Goal: Task Accomplishment & Management: Manage account settings

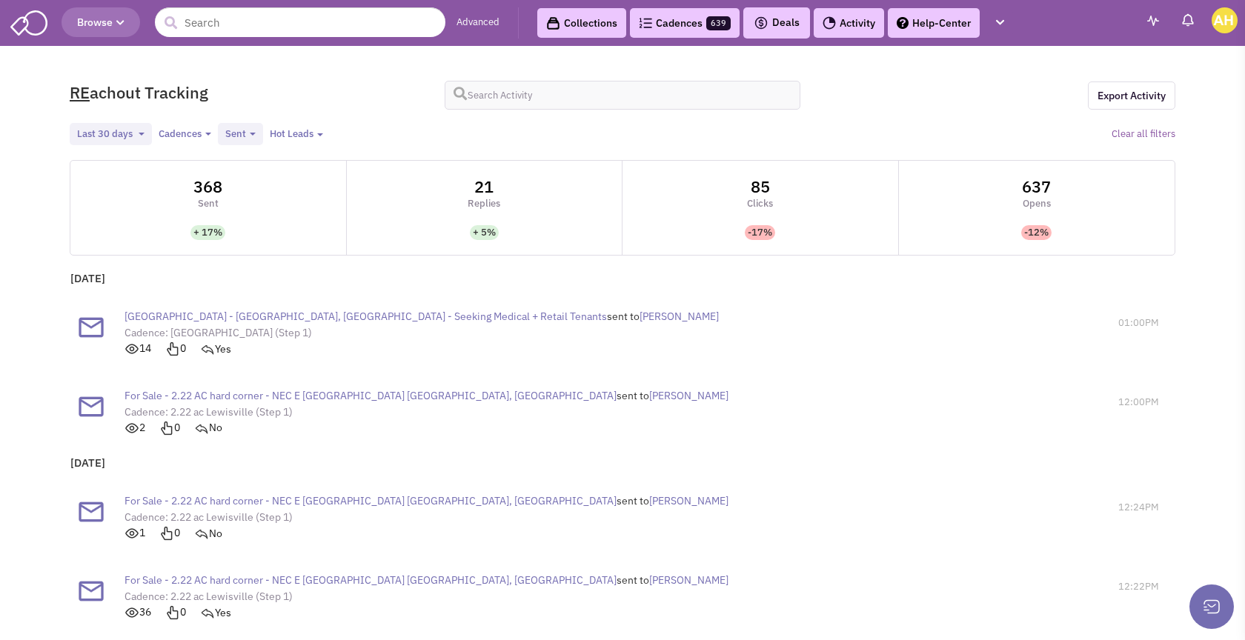
select select
click at [703, 27] on link "Cadences 639" at bounding box center [685, 23] width 110 height 30
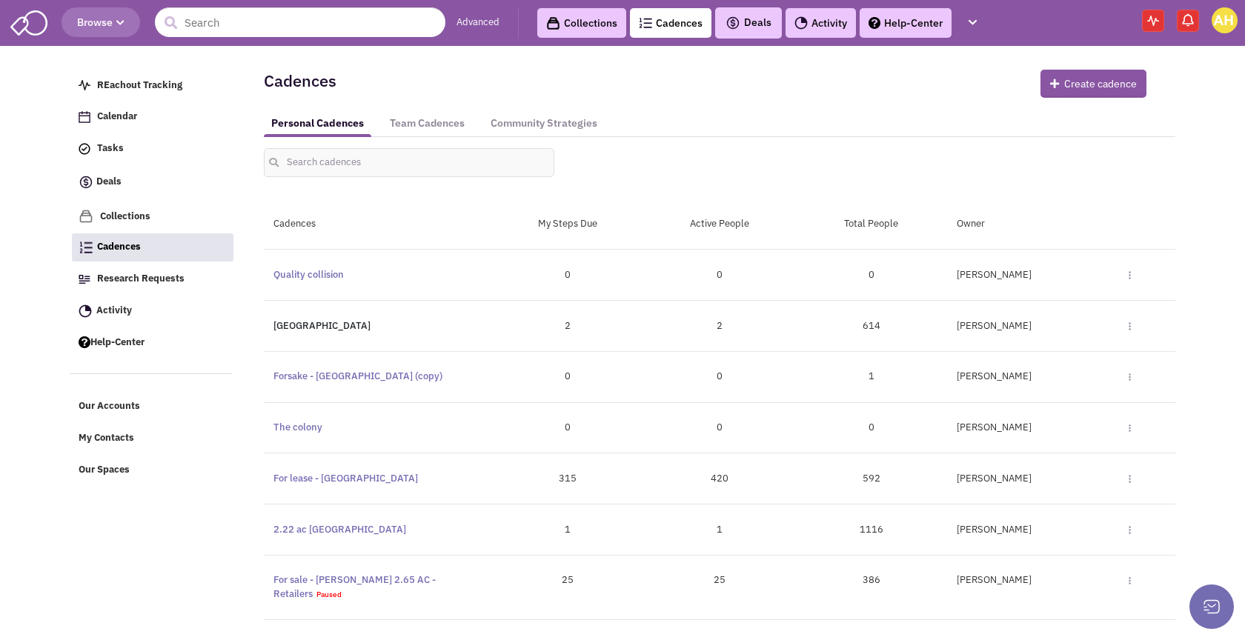
click at [306, 324] on link "[GEOGRAPHIC_DATA]" at bounding box center [321, 325] width 97 height 13
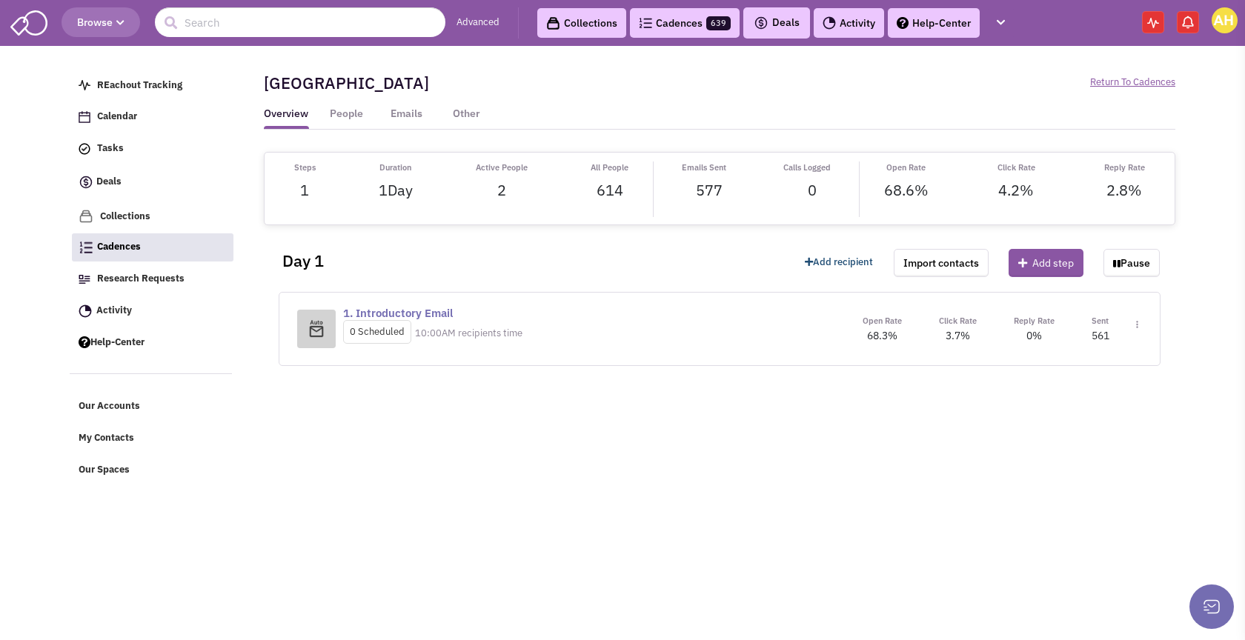
click at [855, 260] on link "Add recipient" at bounding box center [839, 263] width 68 height 14
click at [814, 290] on link "Add recipient" at bounding box center [818, 287] width 88 height 19
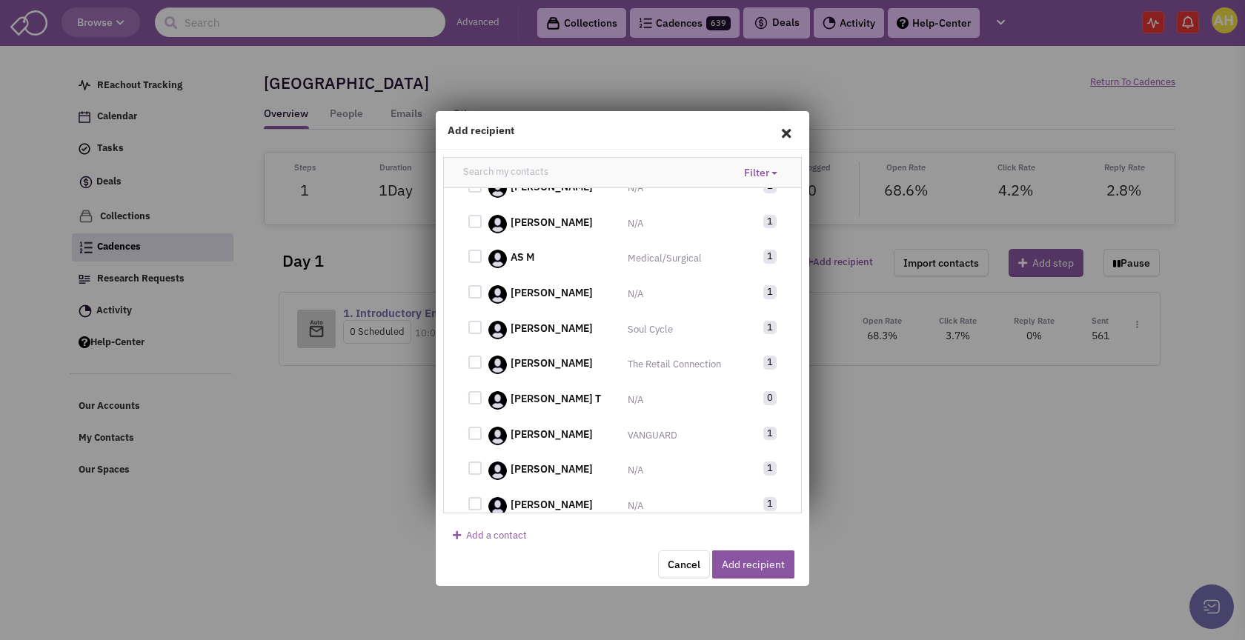
scroll to position [3111, 0]
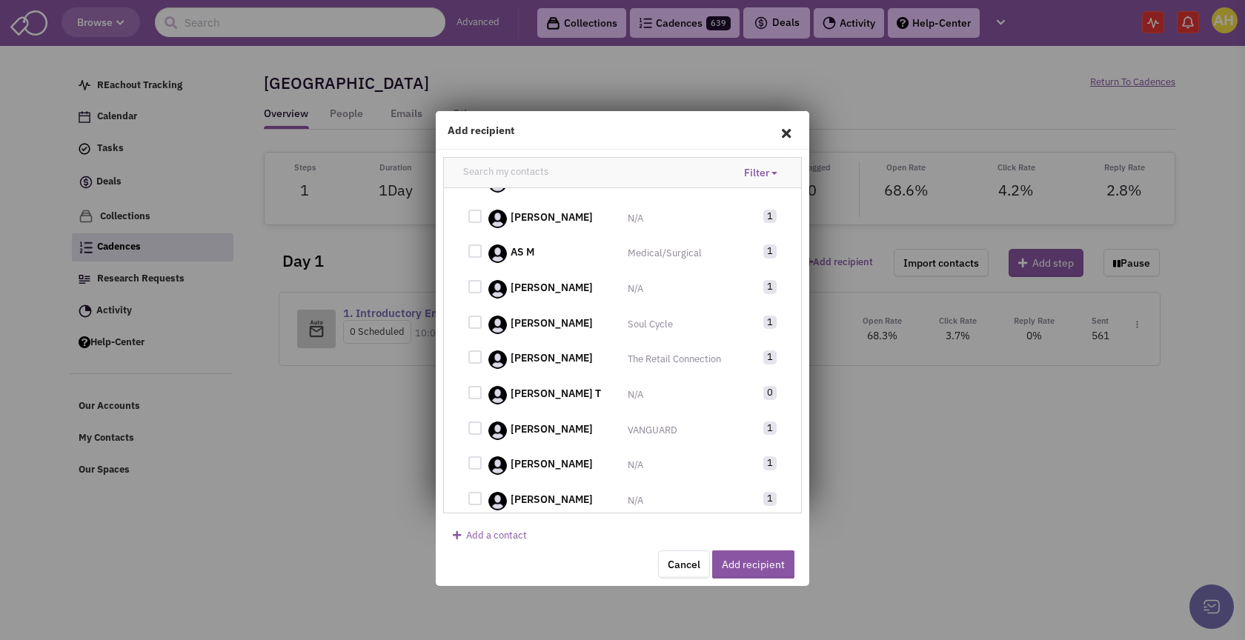
click at [477, 258] on div at bounding box center [474, 250] width 13 height 13
click at [483, 257] on input "checkbox" at bounding box center [488, 252] width 10 height 10
checkbox input "true"
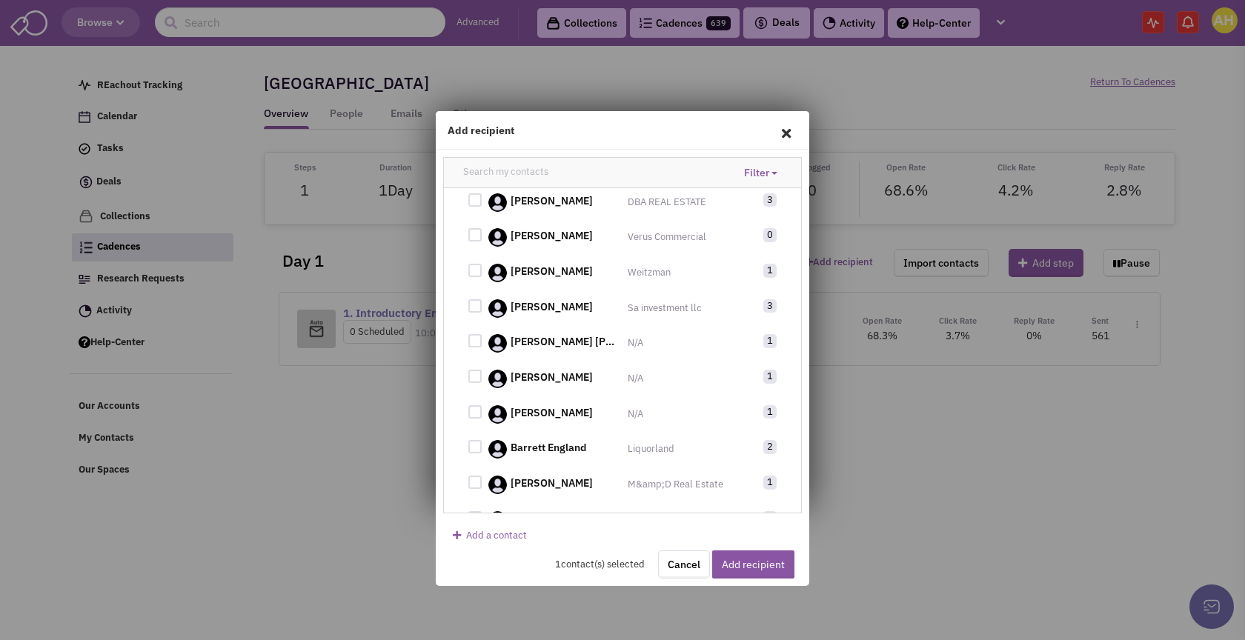
scroll to position [3449, 0]
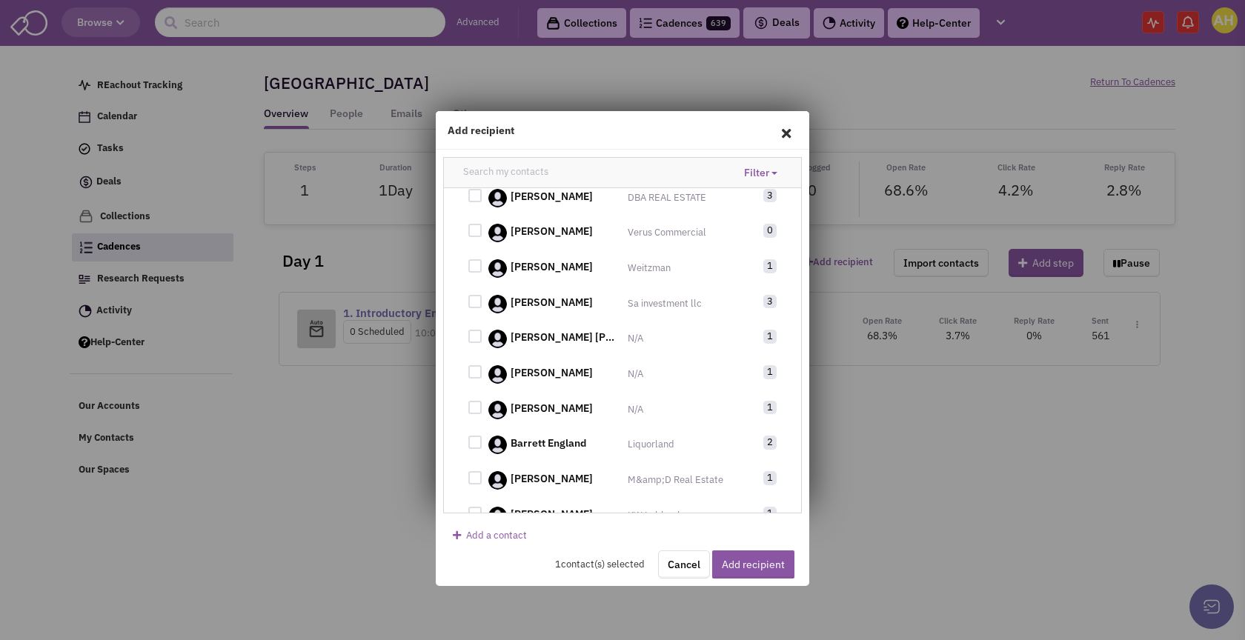
click at [610, 380] on label "[PERSON_NAME]" at bounding box center [564, 372] width 108 height 15
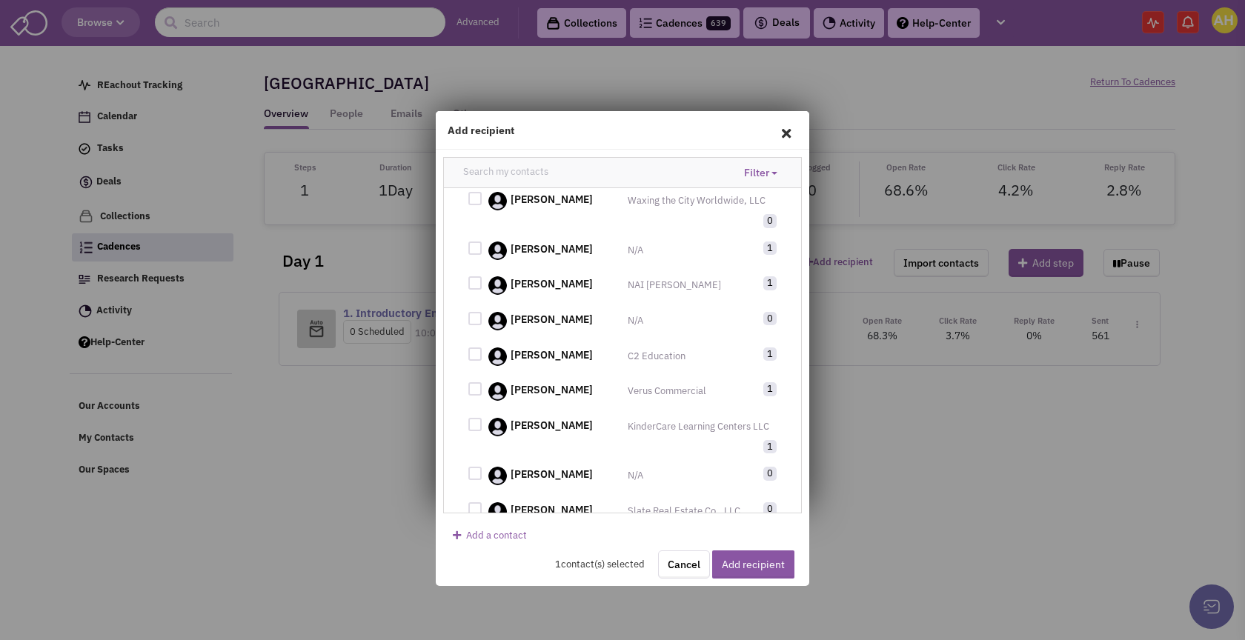
scroll to position [5453, 0]
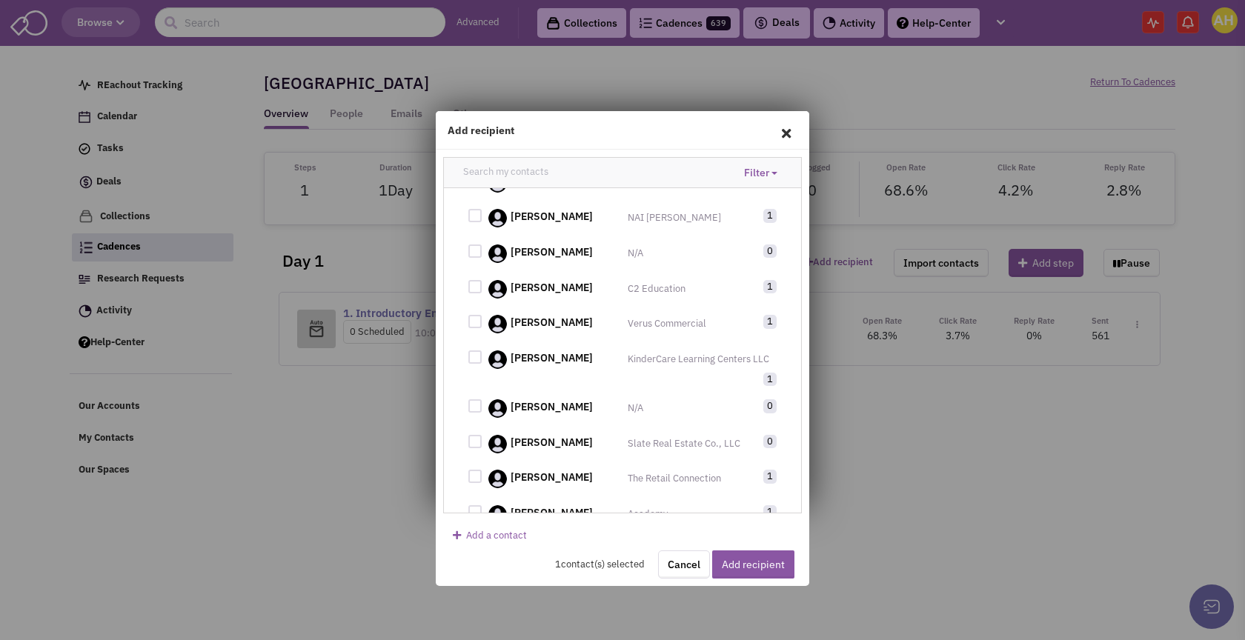
click at [476, 328] on div at bounding box center [474, 321] width 13 height 13
click at [483, 327] on input "checkbox" at bounding box center [488, 323] width 10 height 10
checkbox input "true"
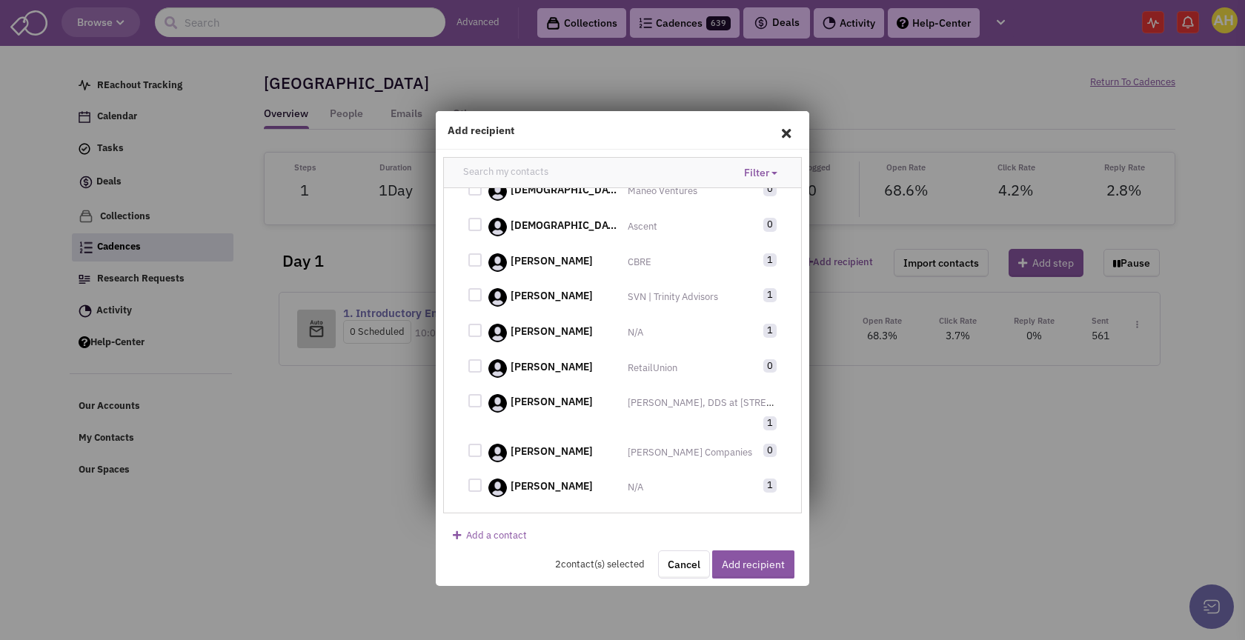
scroll to position [6215, 0]
click at [473, 371] on div at bounding box center [474, 364] width 13 height 13
click at [483, 370] on input "checkbox" at bounding box center [488, 366] width 10 height 10
checkbox input "true"
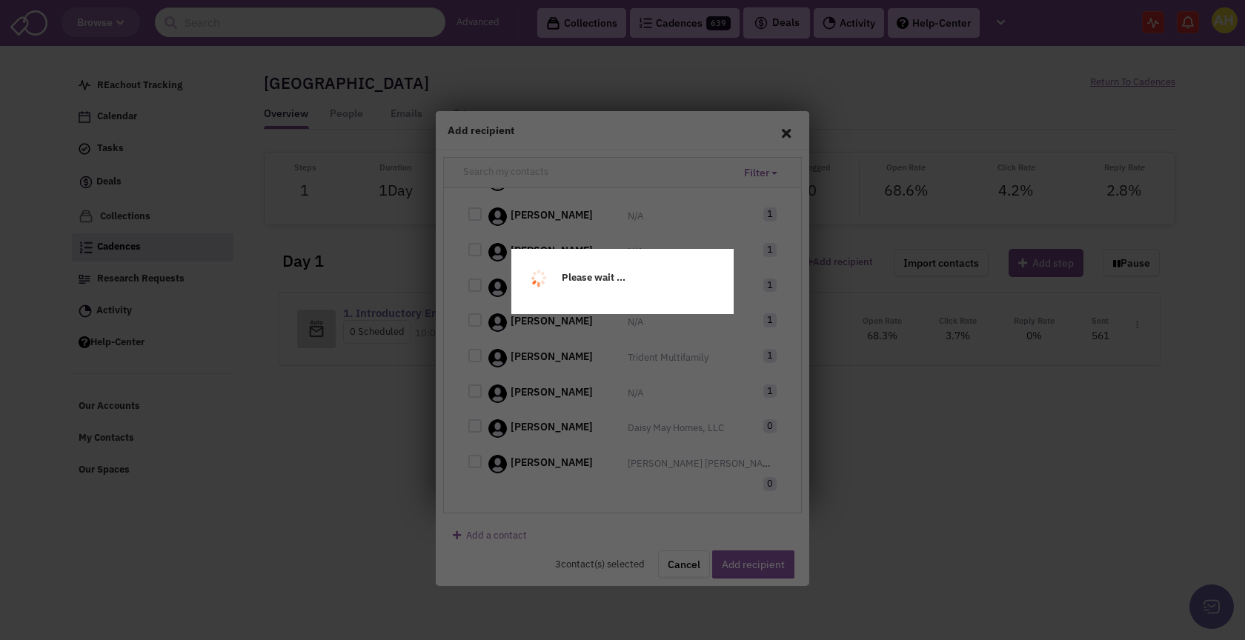
scroll to position [6901, 0]
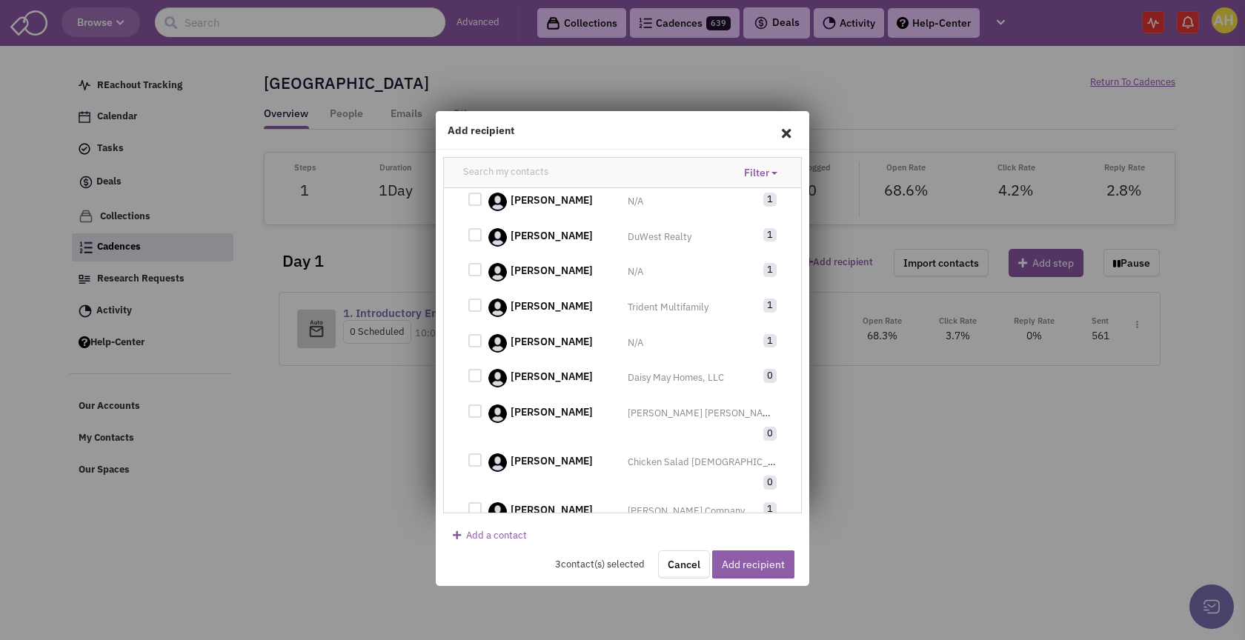
click at [752, 567] on button "Add recipient" at bounding box center [753, 564] width 82 height 28
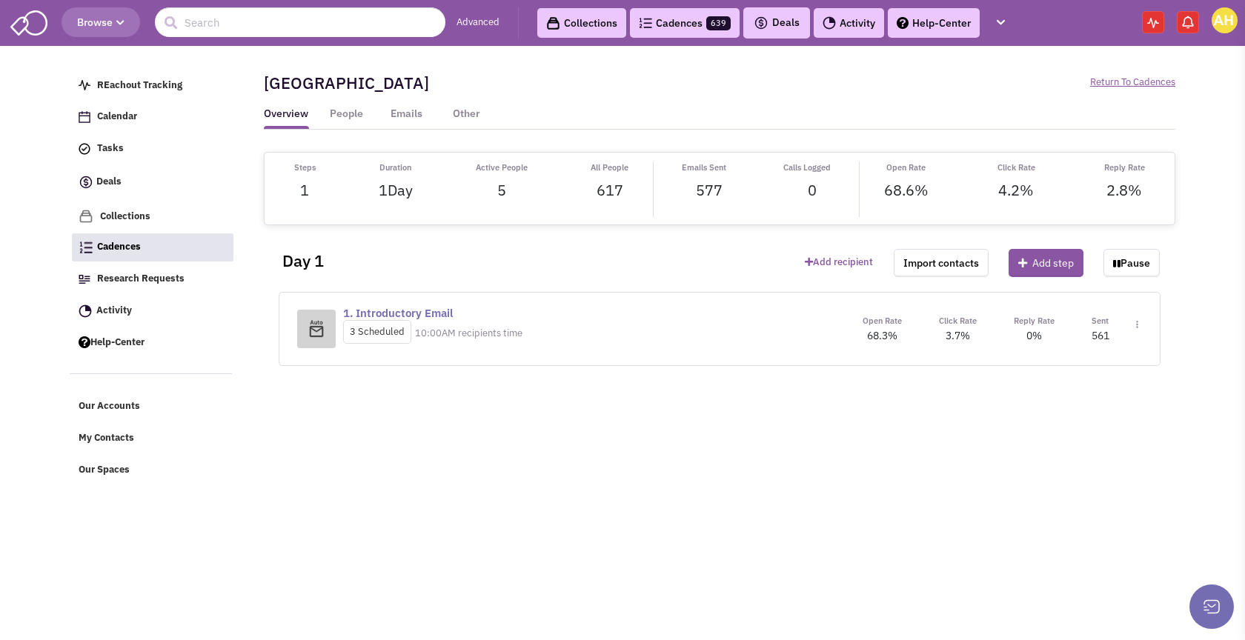
scroll to position [0, 0]
